Goal: Check status: Check status

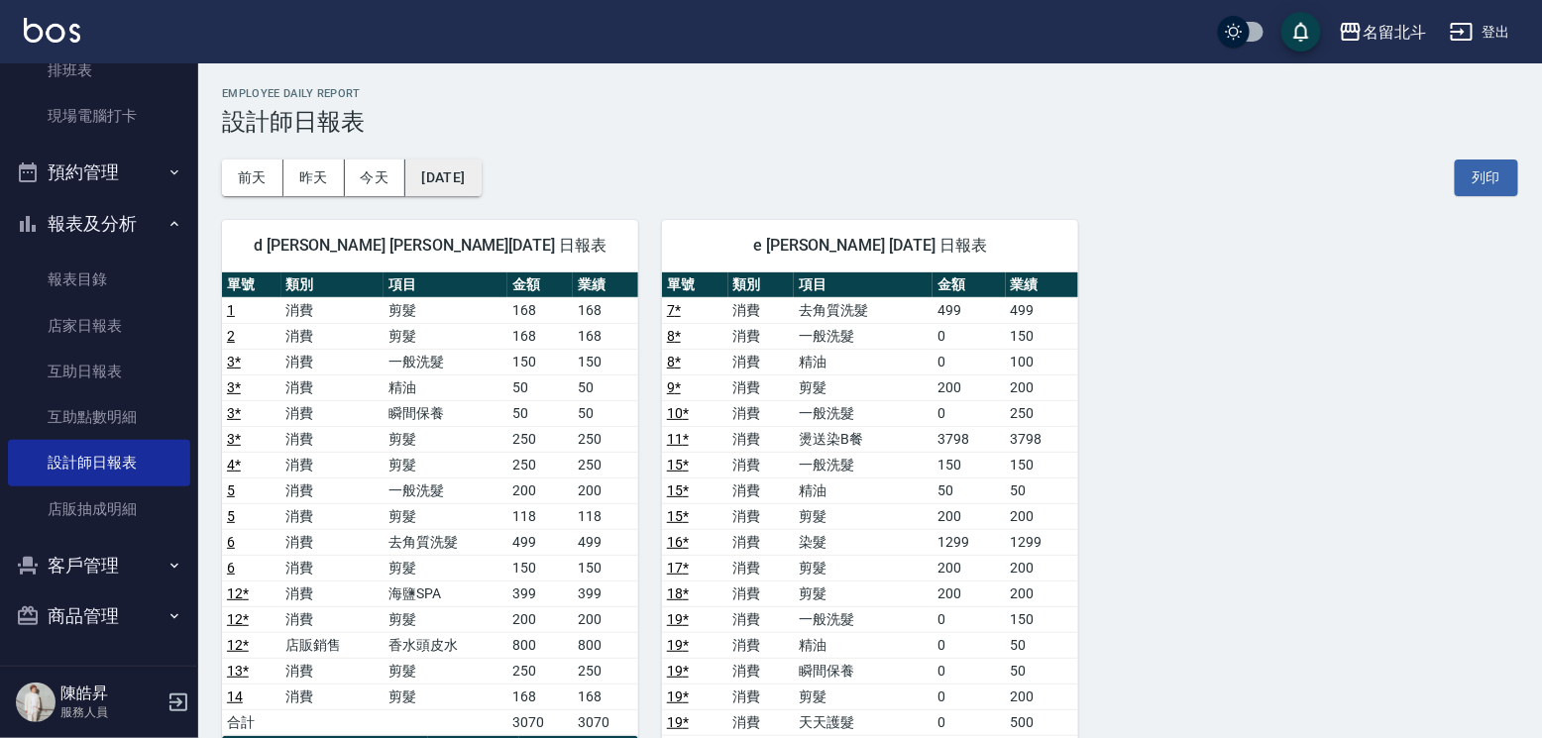
click at [469, 168] on button "[DATE]" at bounding box center [442, 178] width 75 height 37
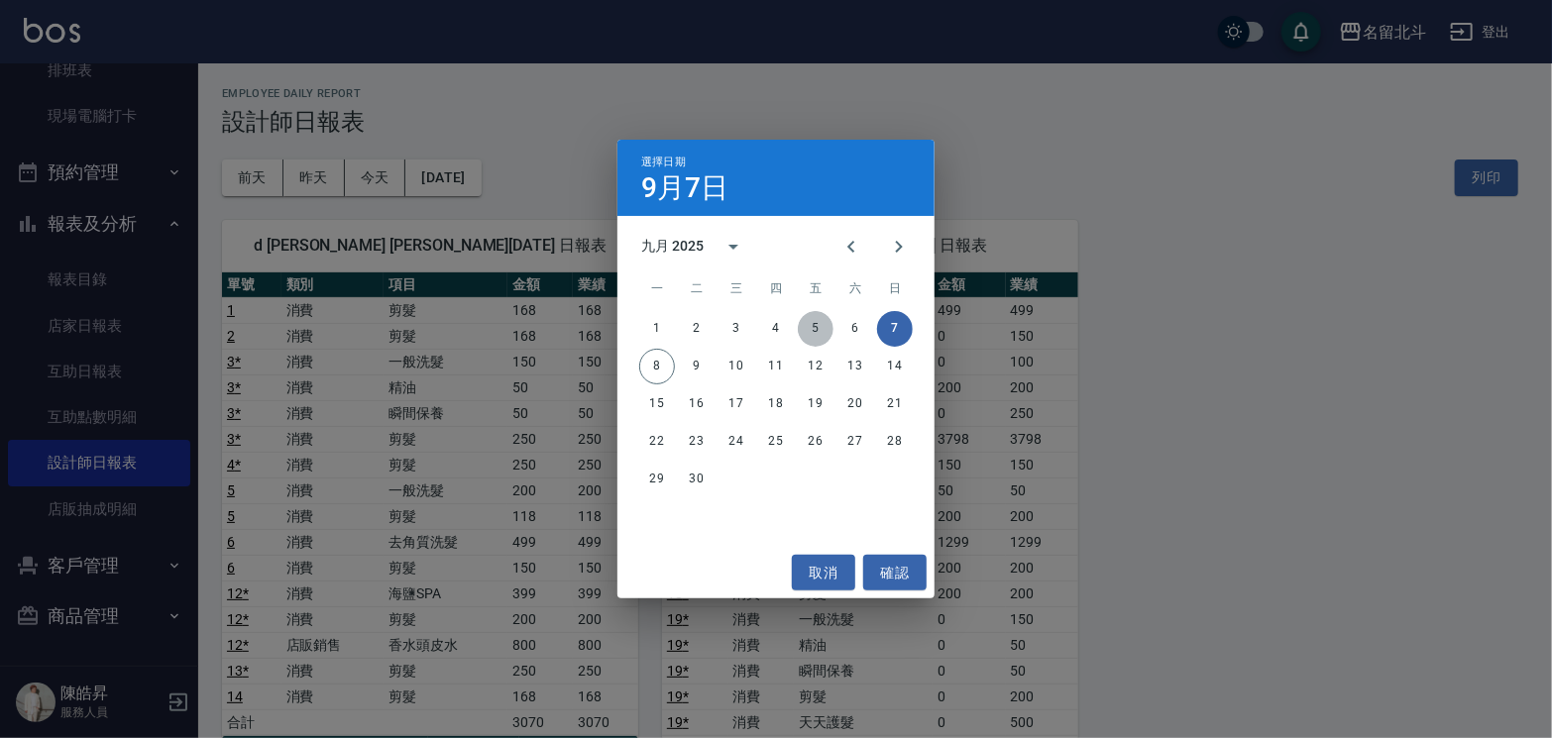
click at [827, 333] on button "5" at bounding box center [816, 329] width 36 height 36
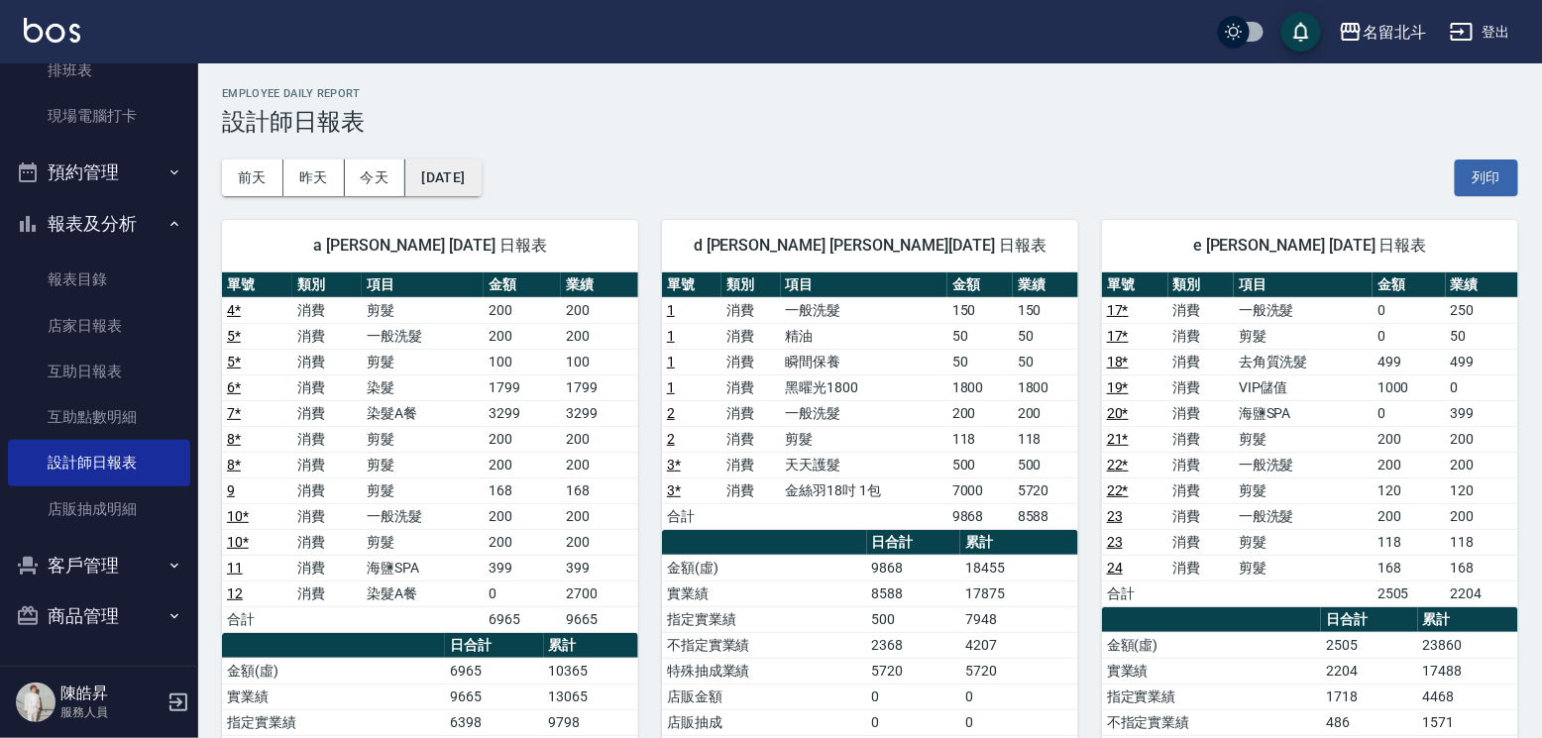
click at [440, 174] on button "[DATE]" at bounding box center [442, 178] width 75 height 37
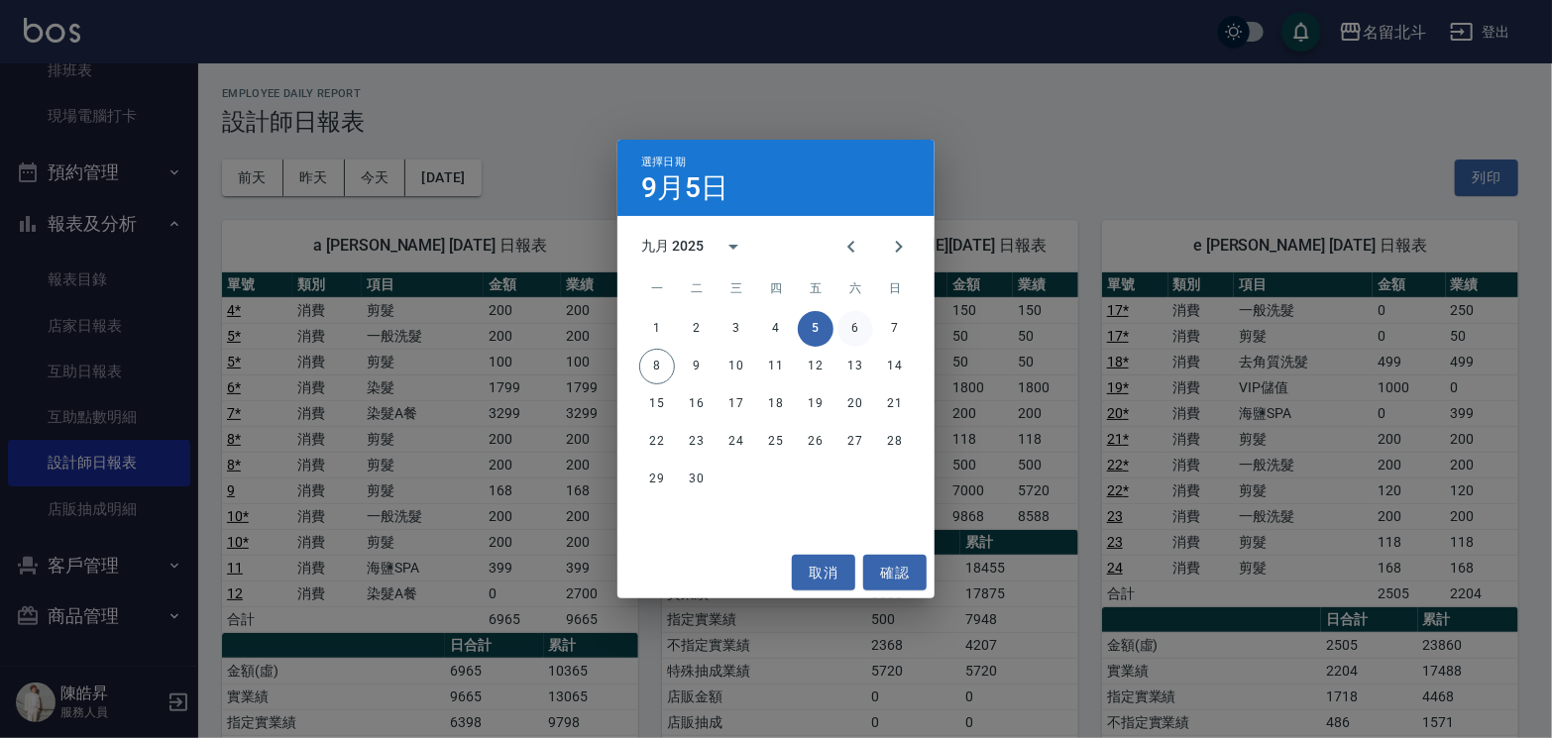
click at [853, 321] on button "6" at bounding box center [856, 329] width 36 height 36
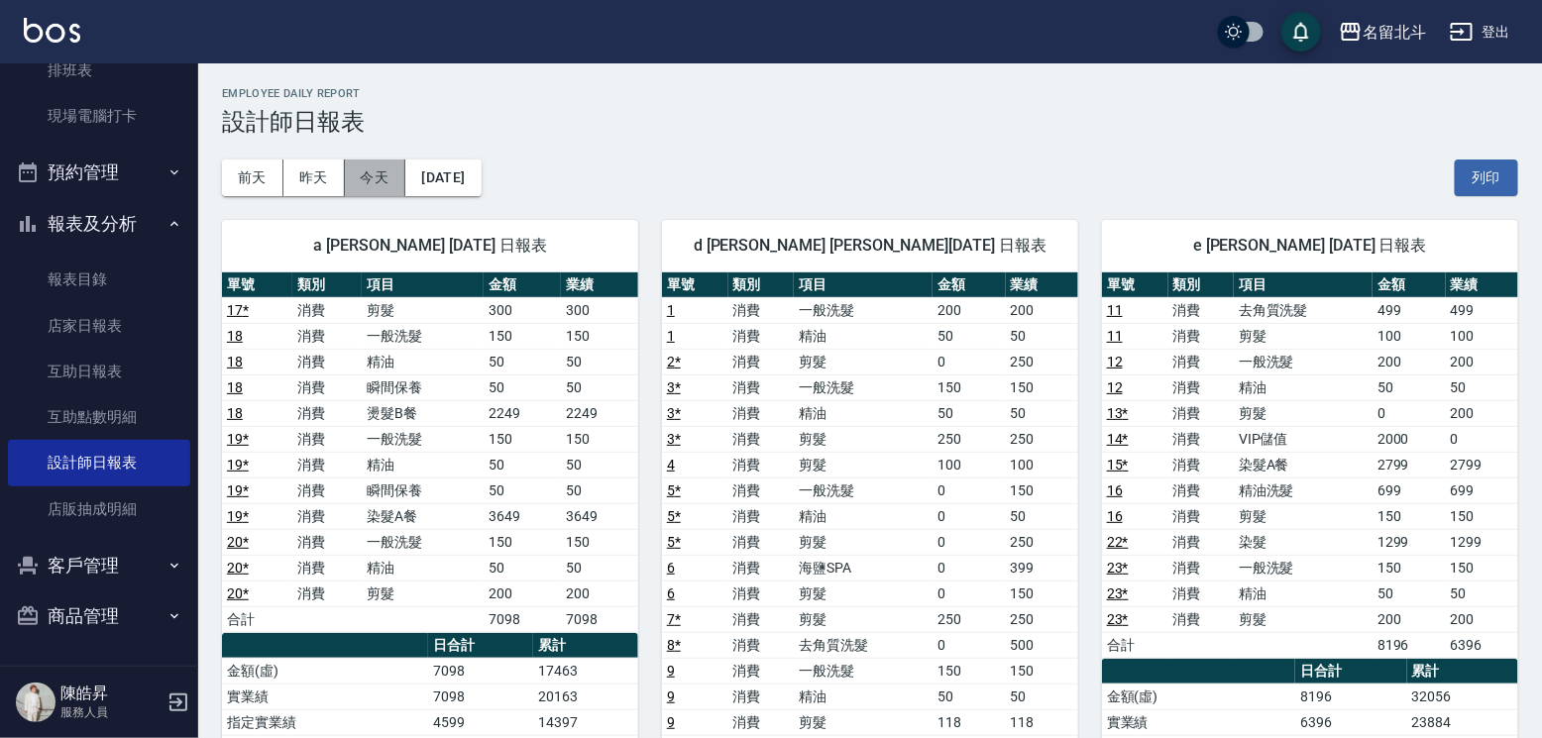
click at [377, 177] on button "今天" at bounding box center [375, 178] width 61 height 37
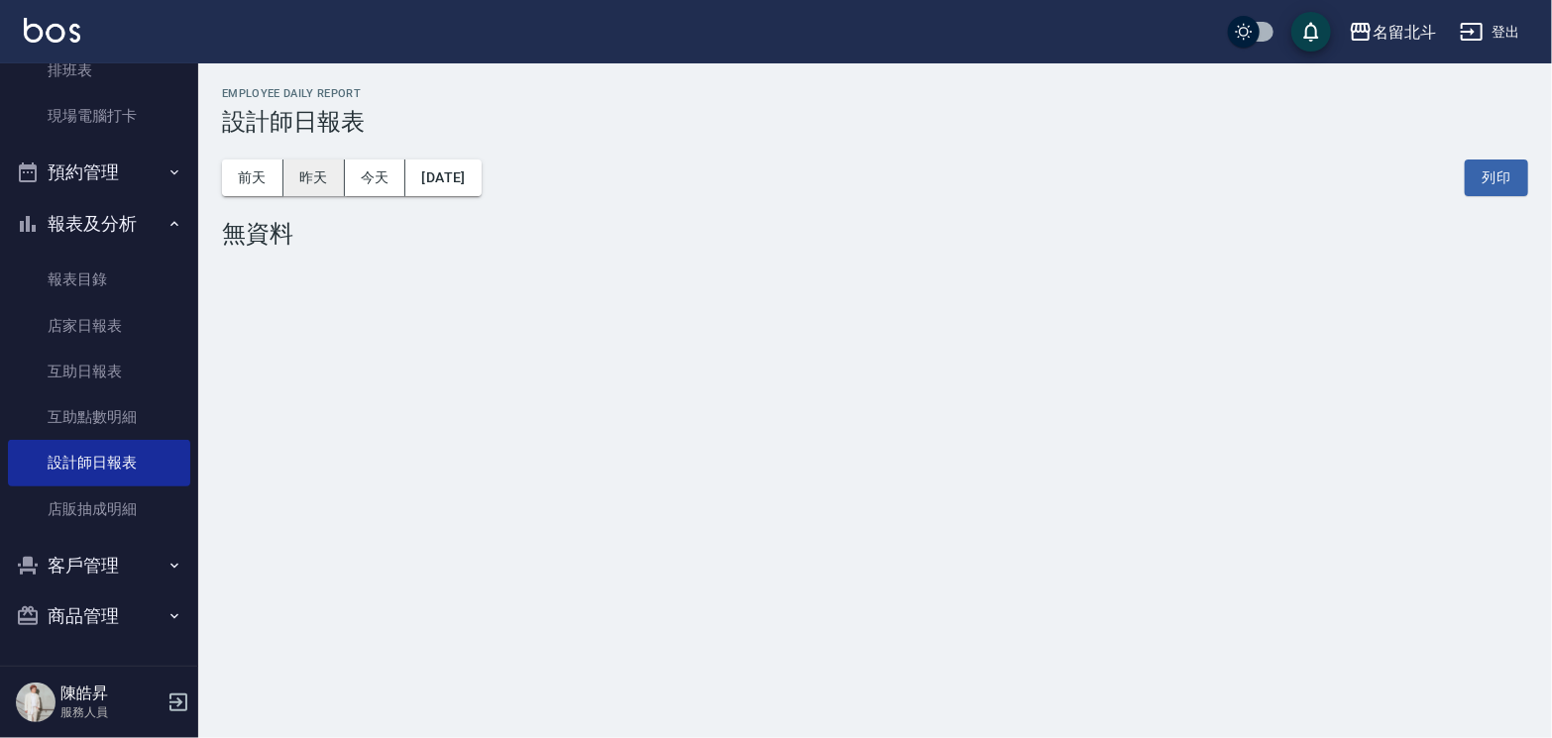
click at [327, 173] on button "昨天" at bounding box center [313, 178] width 61 height 37
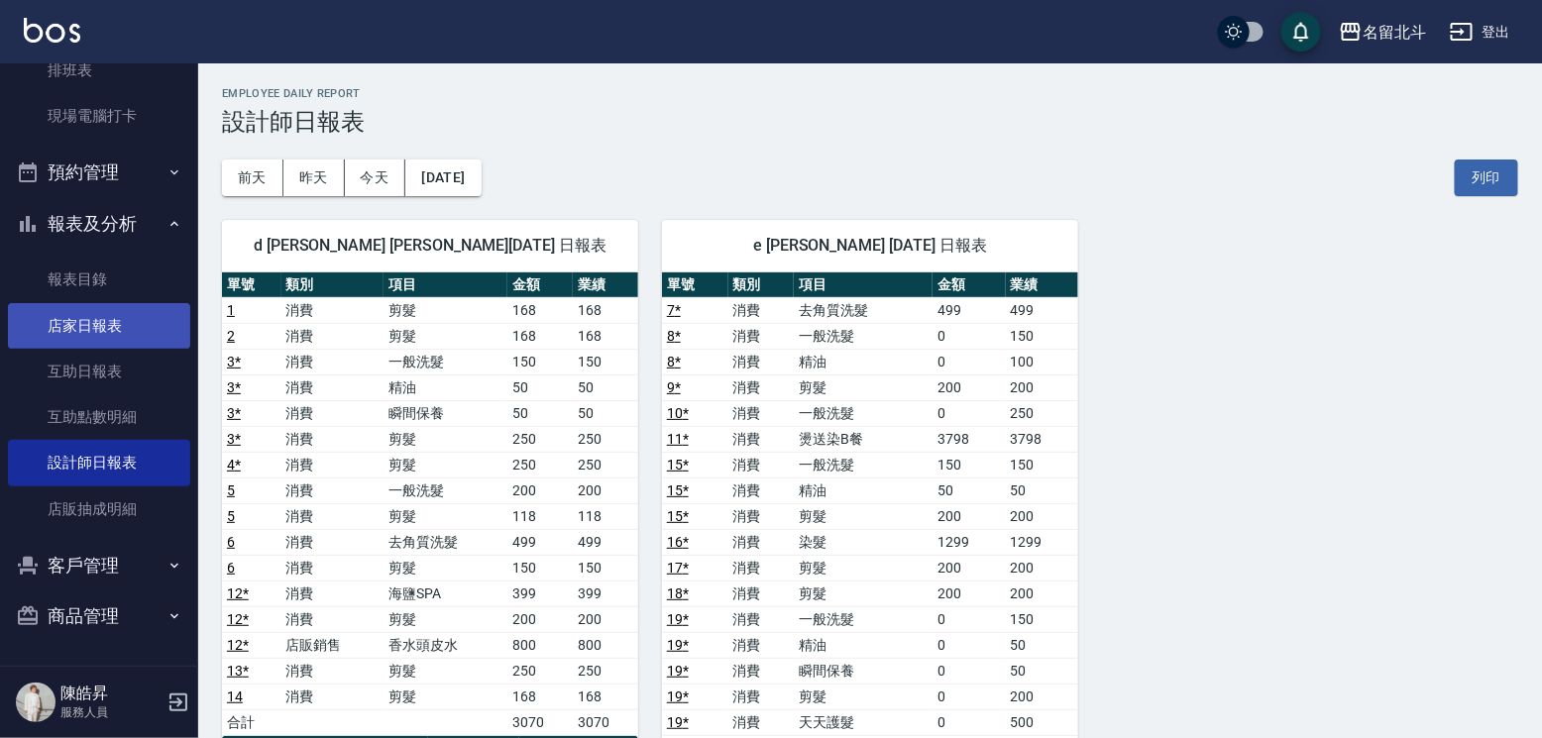
drag, startPoint x: 92, startPoint y: 329, endPoint x: 80, endPoint y: 326, distance: 12.3
click at [92, 329] on link "店家日報表" at bounding box center [99, 326] width 182 height 46
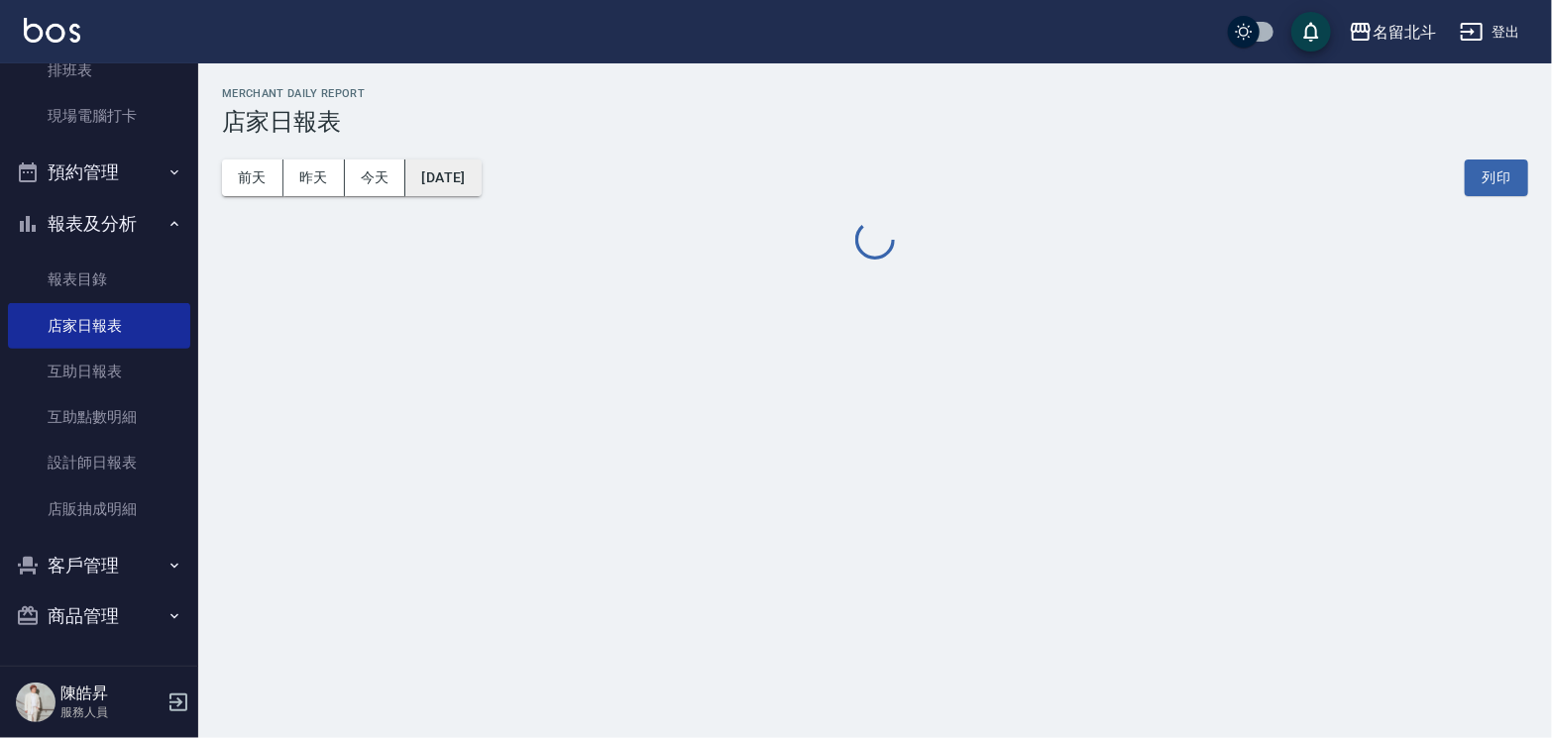
click at [481, 181] on button "[DATE]" at bounding box center [442, 178] width 75 height 37
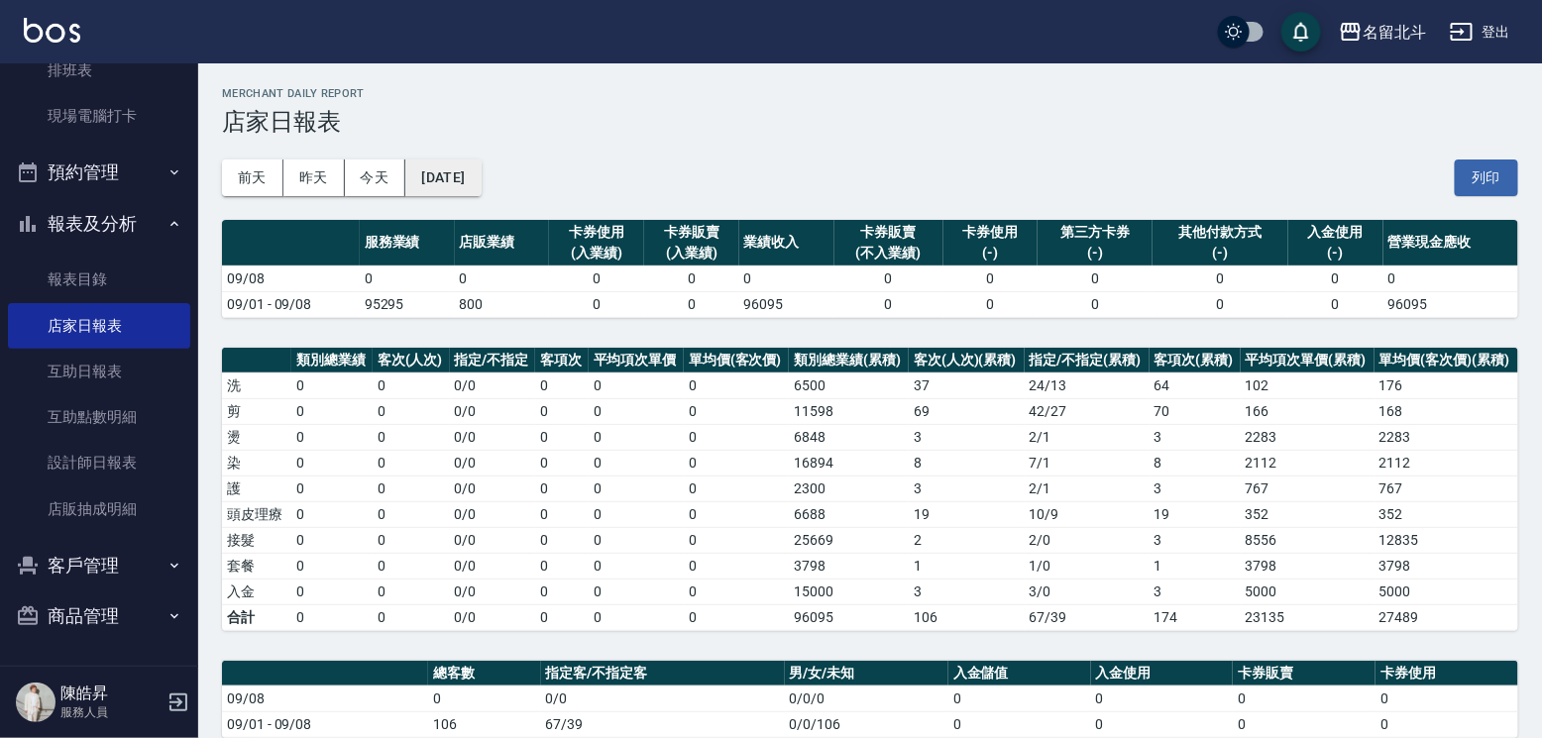
click at [476, 184] on button "[DATE]" at bounding box center [442, 178] width 75 height 37
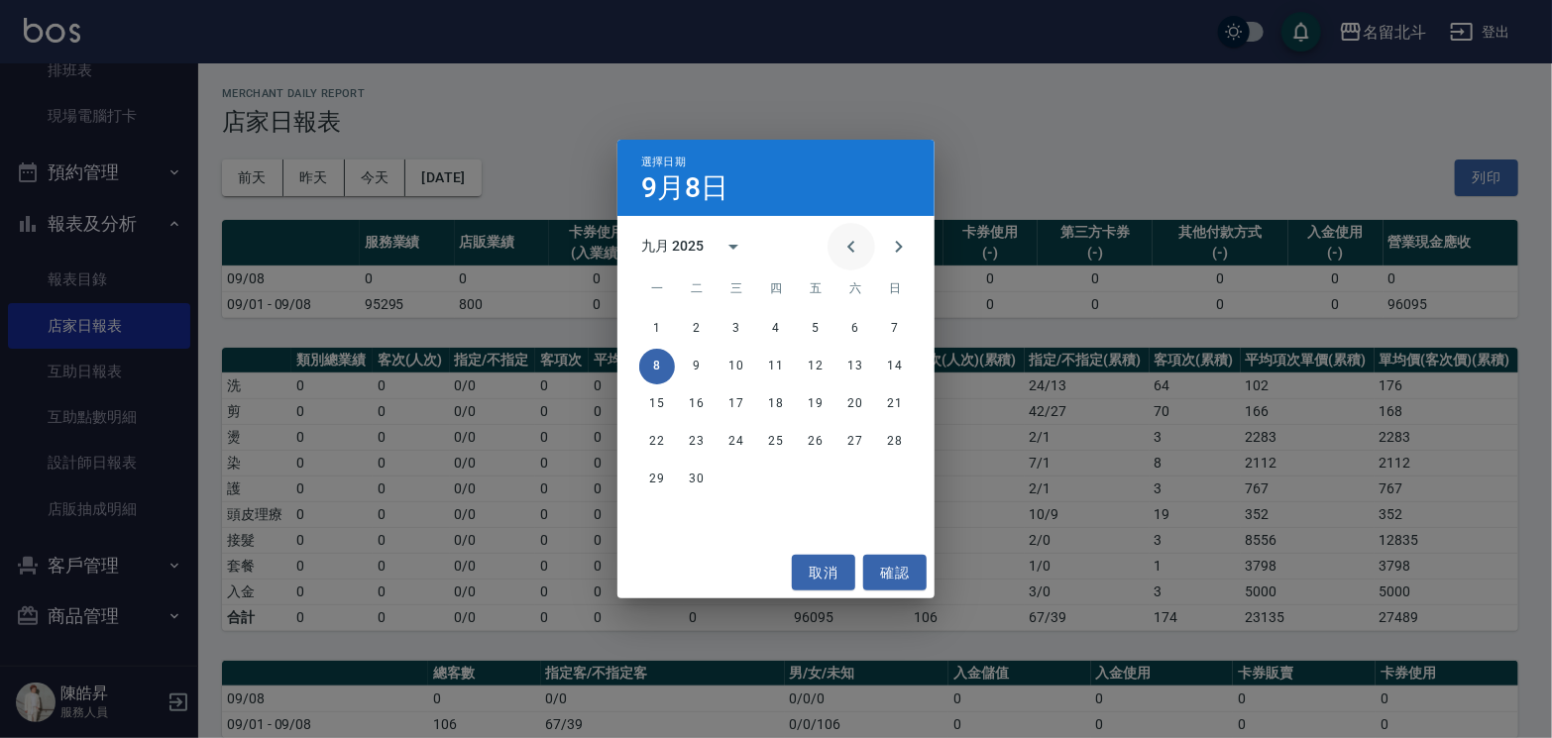
click at [840, 249] on icon "Previous month" at bounding box center [852, 247] width 24 height 24
click at [895, 475] on button "31" at bounding box center [895, 480] width 36 height 36
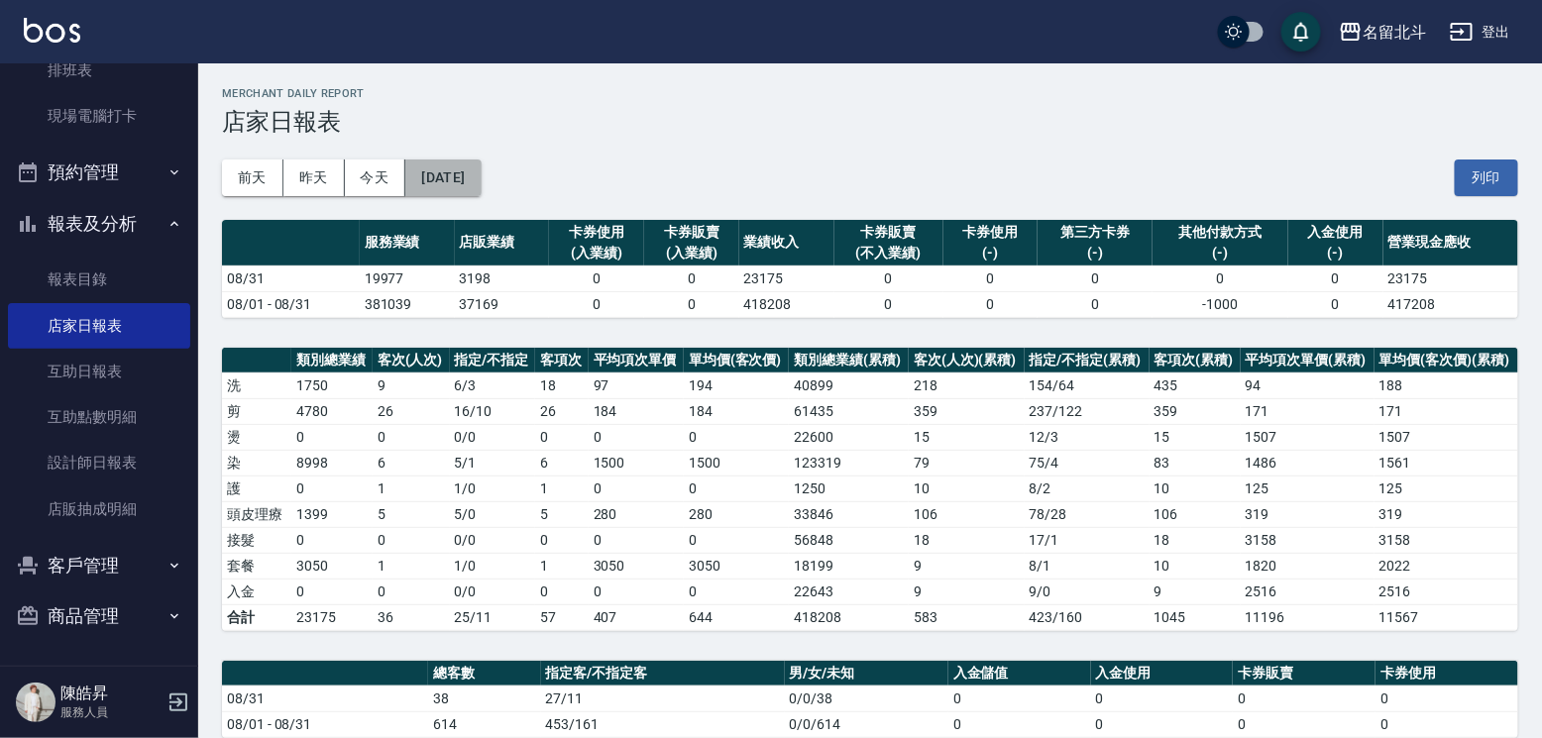
click at [451, 162] on button "[DATE]" at bounding box center [442, 178] width 75 height 37
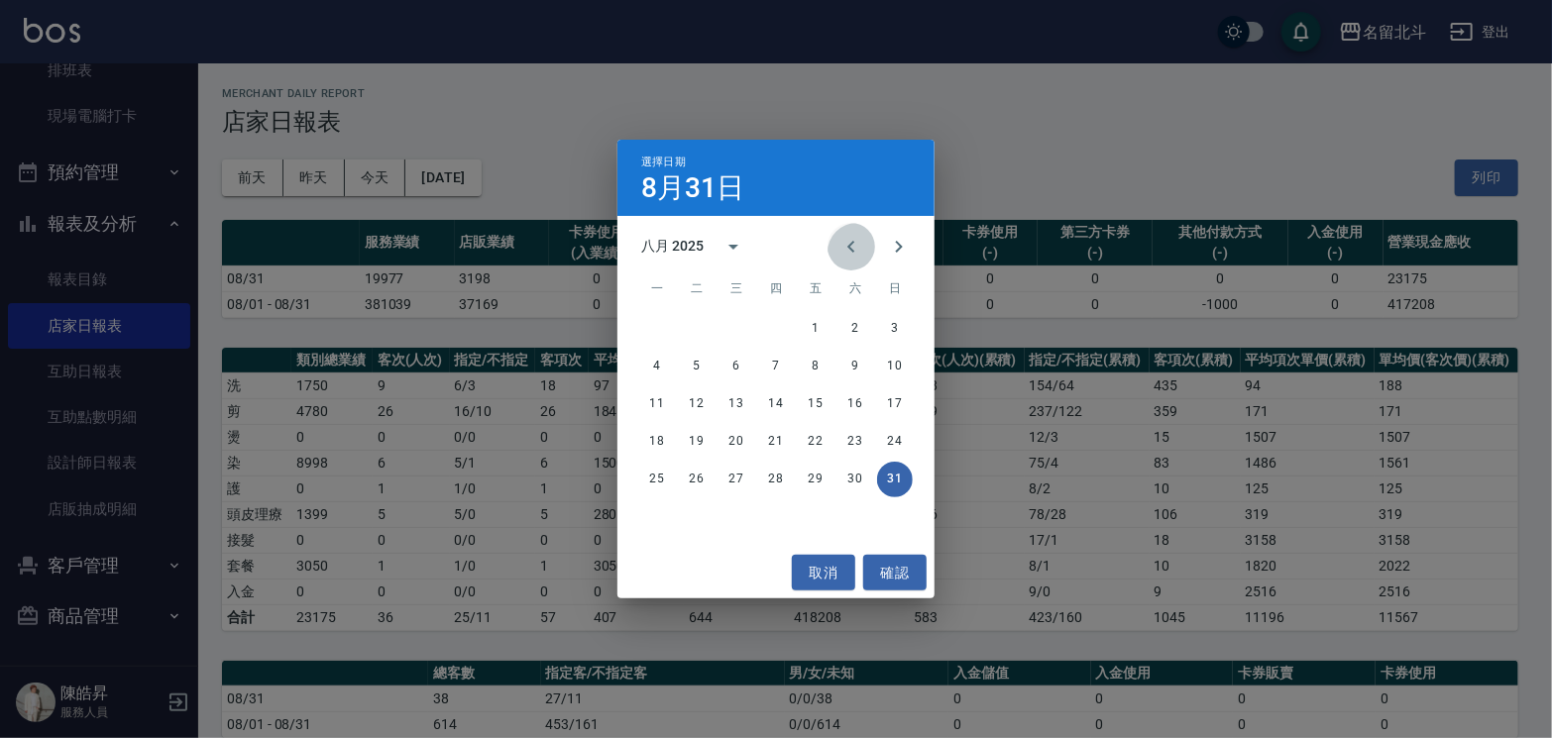
click at [840, 249] on icon "Previous month" at bounding box center [852, 247] width 24 height 24
click at [784, 469] on button "31" at bounding box center [776, 480] width 36 height 36
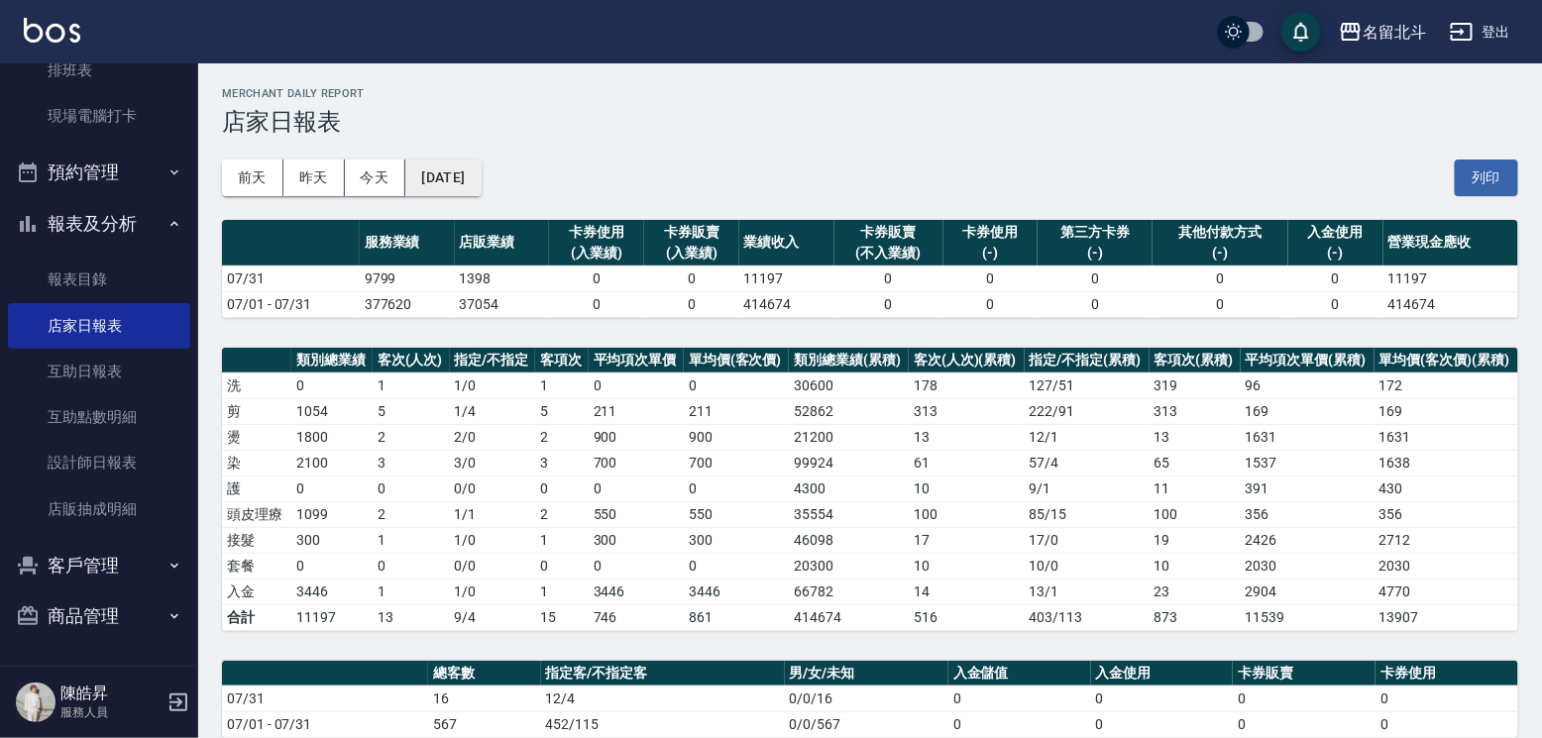
click at [466, 177] on button "[DATE]" at bounding box center [442, 178] width 75 height 37
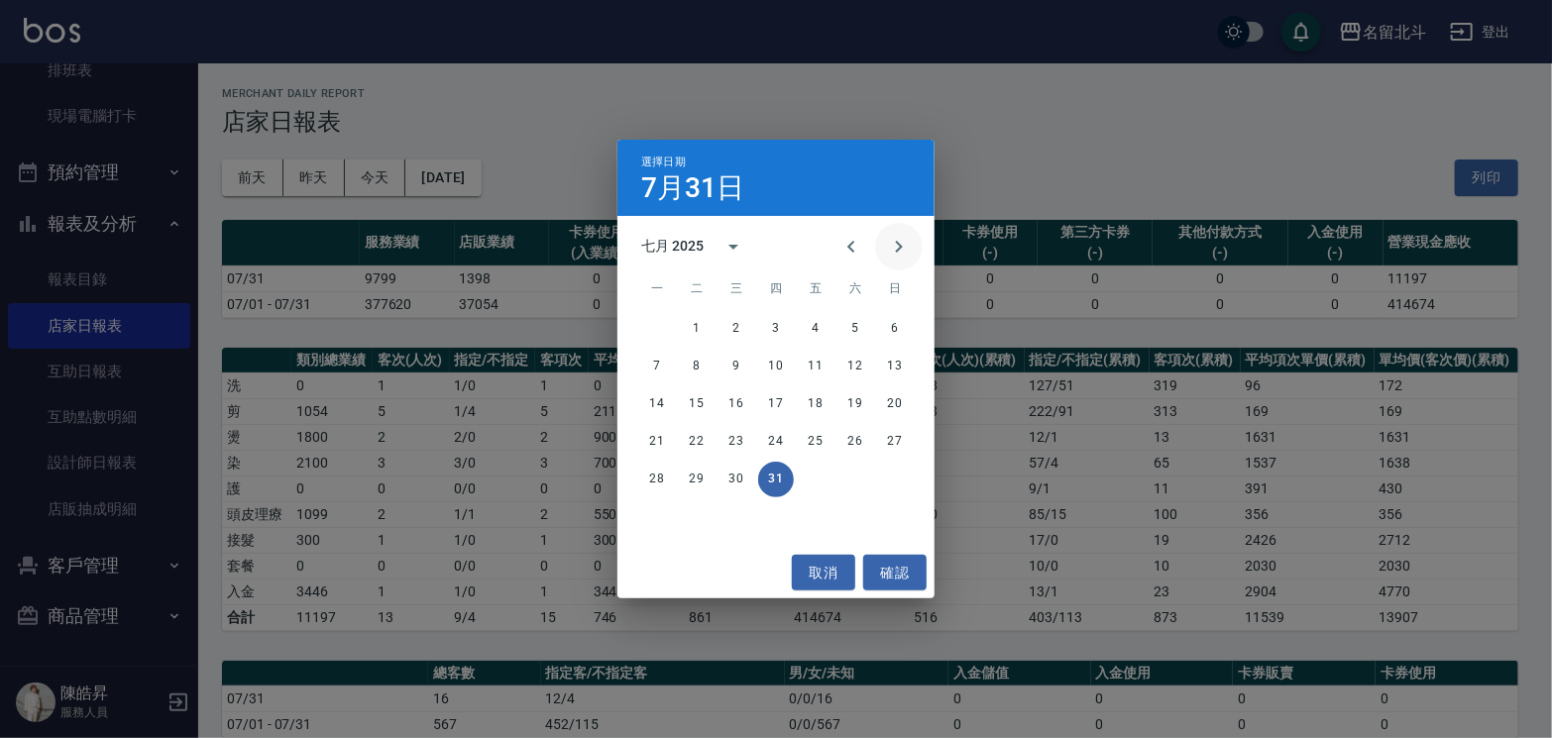
click at [875, 248] on button "Next month" at bounding box center [899, 247] width 48 height 48
click at [888, 475] on button "31" at bounding box center [895, 480] width 36 height 36
